Goal: Information Seeking & Learning: Learn about a topic

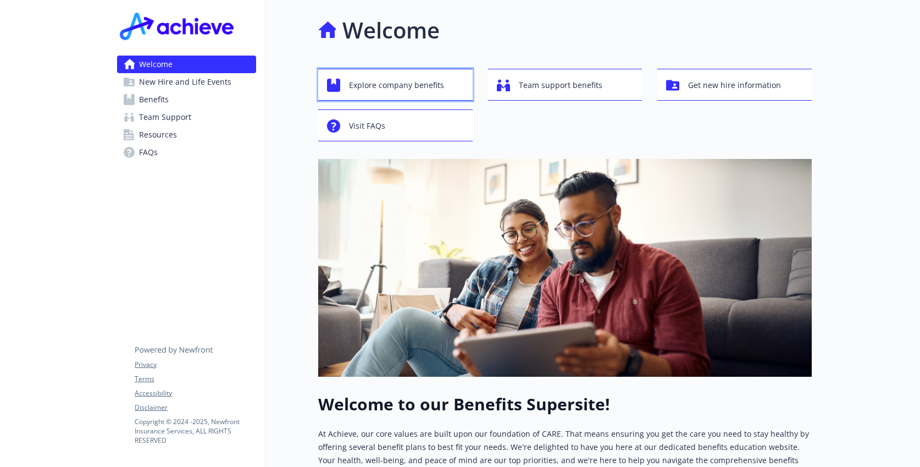
click at [442, 90] on div "Explore company benefits" at bounding box center [397, 85] width 140 height 21
